Goal: Transaction & Acquisition: Purchase product/service

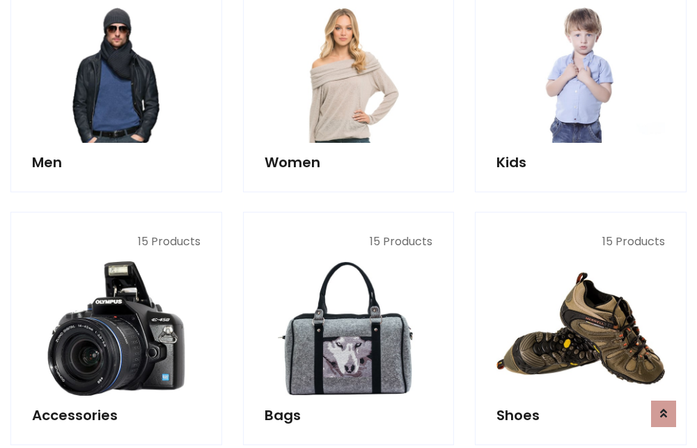
scroll to position [1010, 0]
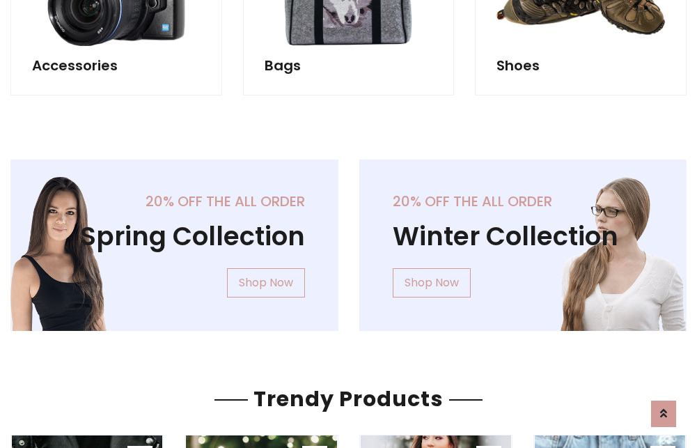
click at [349, 240] on div "20% off the all order Winter Collection Shop Now" at bounding box center [523, 256] width 349 height 194
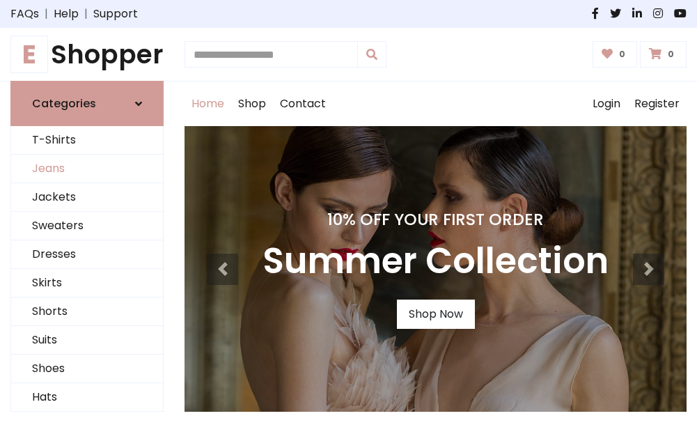
click at [87, 169] on link "Jeans" at bounding box center [87, 169] width 152 height 29
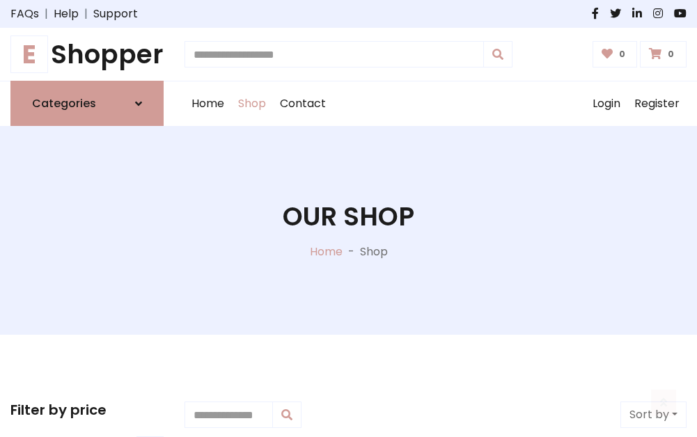
scroll to position [439, 0]
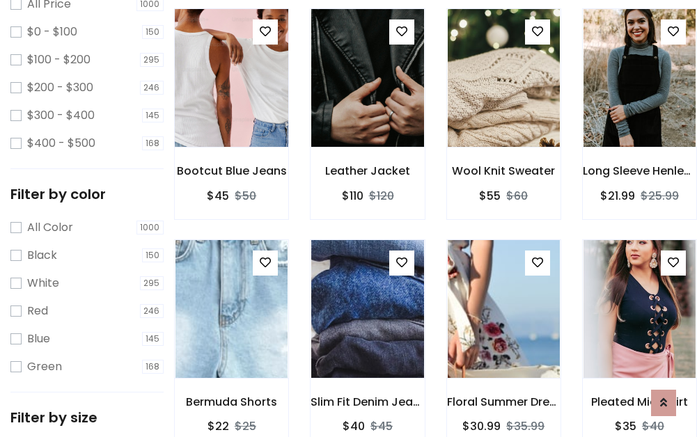
click at [231, 109] on img at bounding box center [231, 78] width 134 height 334
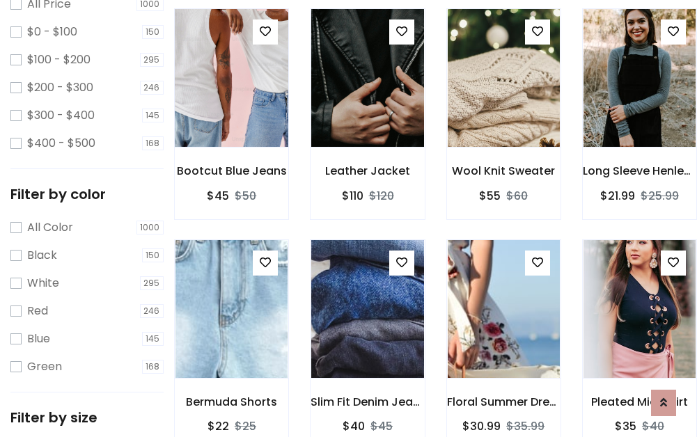
scroll to position [409, 0]
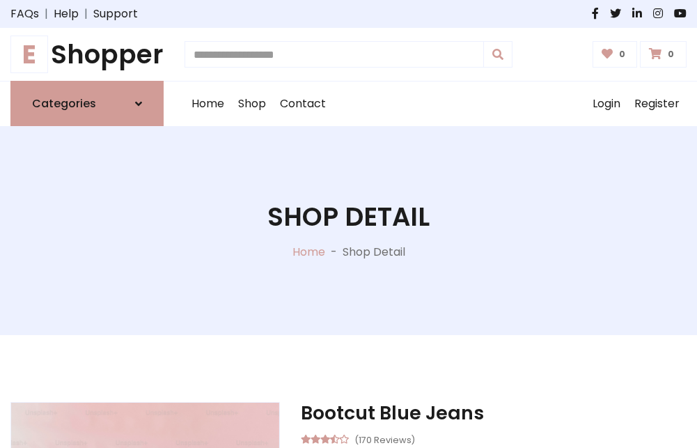
scroll to position [150, 0]
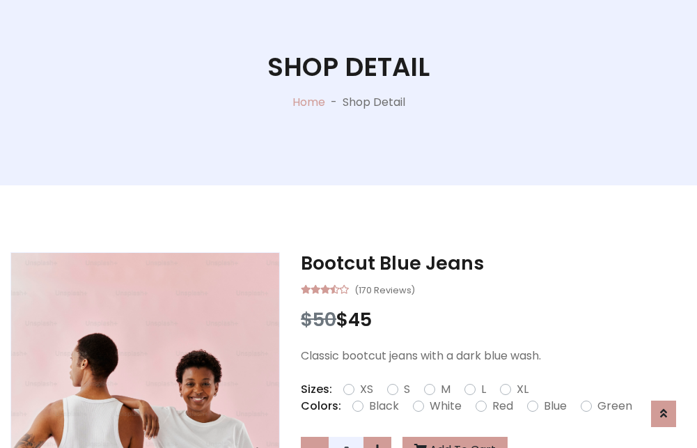
click at [501, 406] on label "Red" at bounding box center [502, 406] width 21 height 17
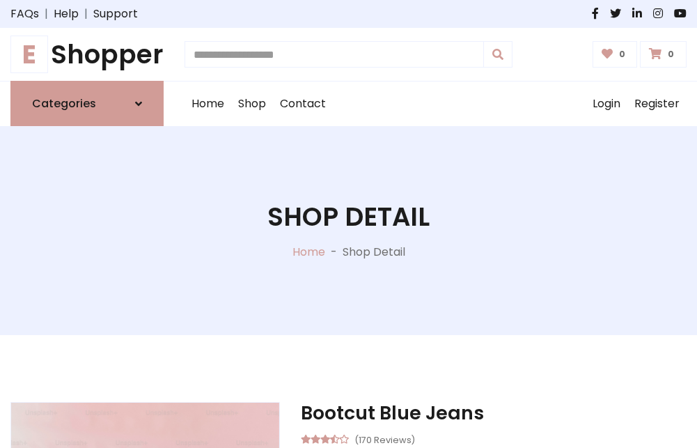
scroll to position [150, 0]
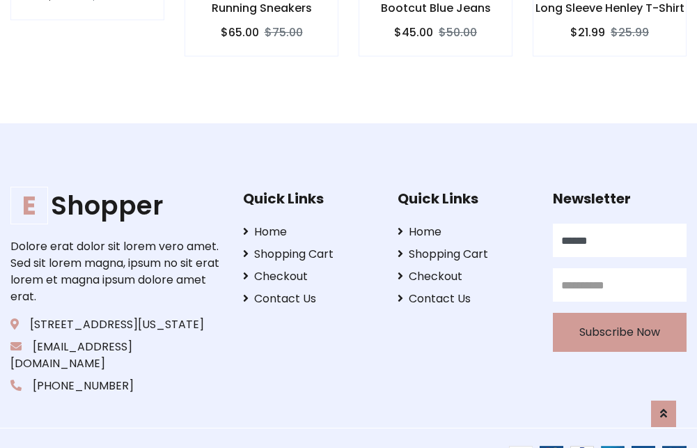
type input "******"
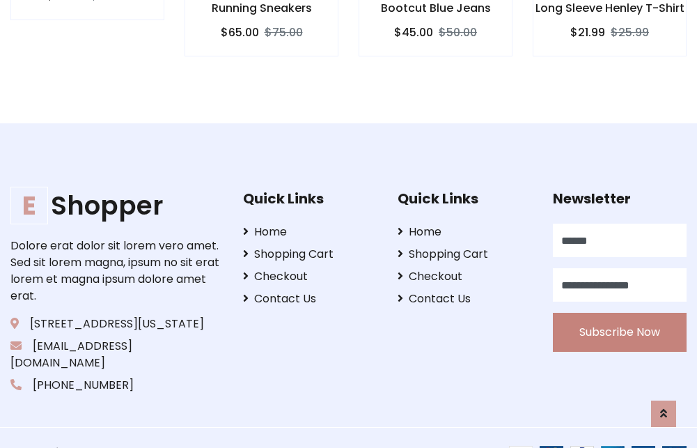
type input "**********"
click at [619, 315] on button "Subscribe Now" at bounding box center [620, 332] width 134 height 39
